Goal: Use online tool/utility: Use online tool/utility

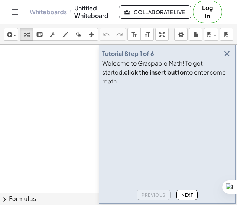
click at [228, 58] on icon "button" at bounding box center [227, 53] width 9 height 9
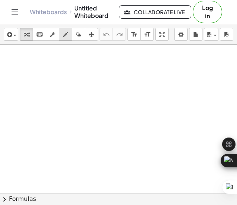
click at [67, 34] on icon "button" at bounding box center [65, 34] width 5 height 9
drag, startPoint x: 105, startPoint y: 70, endPoint x: 107, endPoint y: 73, distance: 4.3
click at [107, 73] on div at bounding box center [118, 193] width 237 height 296
click at [39, 33] on icon "keyboard" at bounding box center [39, 34] width 7 height 9
click at [108, 83] on div at bounding box center [118, 193] width 237 height 296
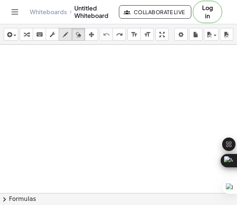
click at [65, 31] on icon "button" at bounding box center [65, 34] width 5 height 9
drag, startPoint x: 102, startPoint y: 73, endPoint x: 92, endPoint y: 89, distance: 18.3
click at [92, 89] on div at bounding box center [118, 193] width 237 height 296
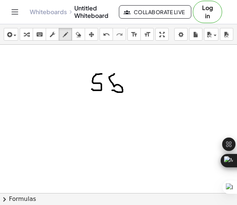
drag, startPoint x: 115, startPoint y: 73, endPoint x: 112, endPoint y: 93, distance: 19.9
click at [112, 93] on div at bounding box center [118, 193] width 237 height 296
drag, startPoint x: 117, startPoint y: 74, endPoint x: 109, endPoint y: 86, distance: 14.2
click at [109, 86] on div at bounding box center [118, 193] width 237 height 296
drag, startPoint x: 92, startPoint y: 94, endPoint x: 73, endPoint y: 109, distance: 24.1
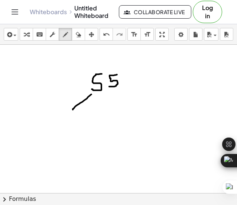
click at [73, 109] on div at bounding box center [118, 193] width 237 height 296
drag, startPoint x: 60, startPoint y: 112, endPoint x: 63, endPoint y: 132, distance: 20.7
click at [63, 132] on div at bounding box center [118, 193] width 237 height 296
drag, startPoint x: 70, startPoint y: 115, endPoint x: 72, endPoint y: 129, distance: 14.3
click at [72, 129] on div at bounding box center [118, 193] width 237 height 296
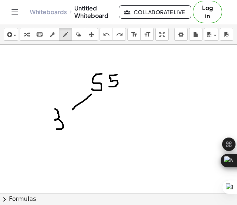
drag, startPoint x: 55, startPoint y: 108, endPoint x: 54, endPoint y: 128, distance: 20.1
click at [54, 128] on div at bounding box center [118, 193] width 237 height 296
drag, startPoint x: 66, startPoint y: 112, endPoint x: 68, endPoint y: 124, distance: 12.4
click at [68, 124] on div at bounding box center [118, 193] width 237 height 296
drag, startPoint x: 112, startPoint y: 96, endPoint x: 134, endPoint y: 113, distance: 28.1
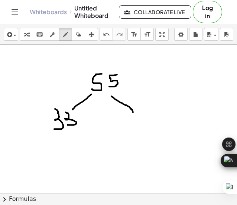
click at [134, 113] on div at bounding box center [118, 193] width 237 height 296
drag, startPoint x: 129, startPoint y: 117, endPoint x: 132, endPoint y: 131, distance: 14.9
click at [132, 131] on div at bounding box center [118, 193] width 237 height 296
drag, startPoint x: 152, startPoint y: 124, endPoint x: 141, endPoint y: 136, distance: 15.5
click at [141, 136] on div at bounding box center [118, 193] width 237 height 296
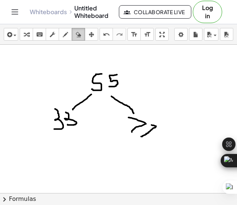
click at [77, 39] on button "erase" at bounding box center [78, 34] width 13 height 13
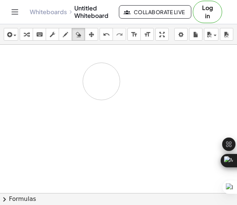
drag, startPoint x: 31, startPoint y: 83, endPoint x: 100, endPoint y: 80, distance: 69.6
click at [100, 80] on div at bounding box center [118, 193] width 237 height 296
click at [70, 33] on div "button" at bounding box center [66, 34] width 10 height 9
